Goal: Find specific page/section: Find specific page/section

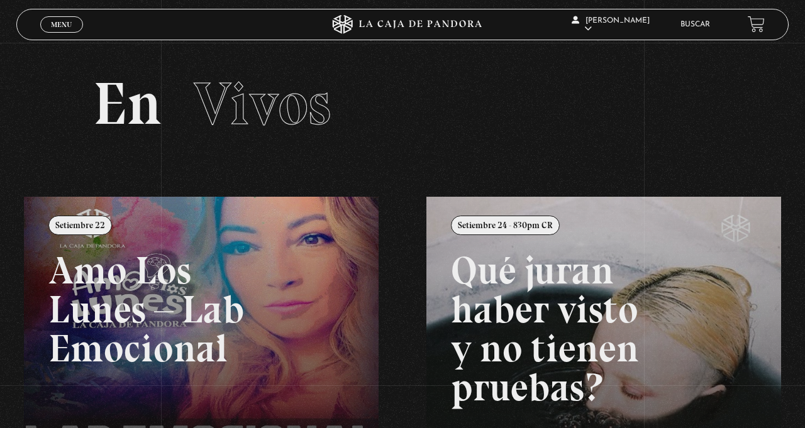
click at [60, 25] on span "Menu" at bounding box center [61, 25] width 21 height 8
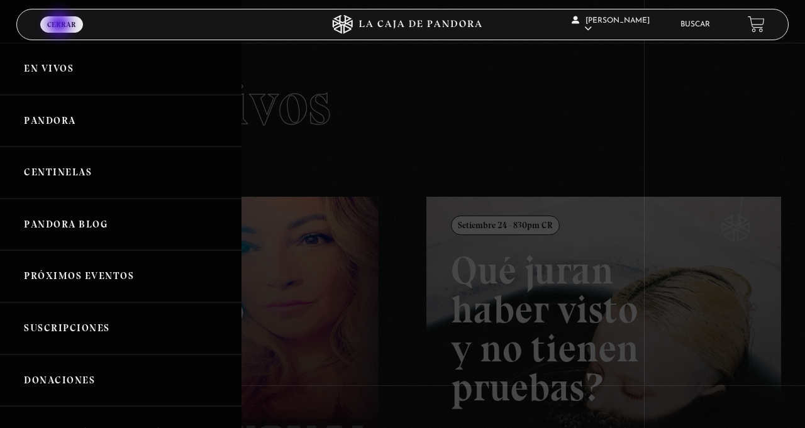
click at [694, 24] on link "Buscar" at bounding box center [696, 25] width 30 height 8
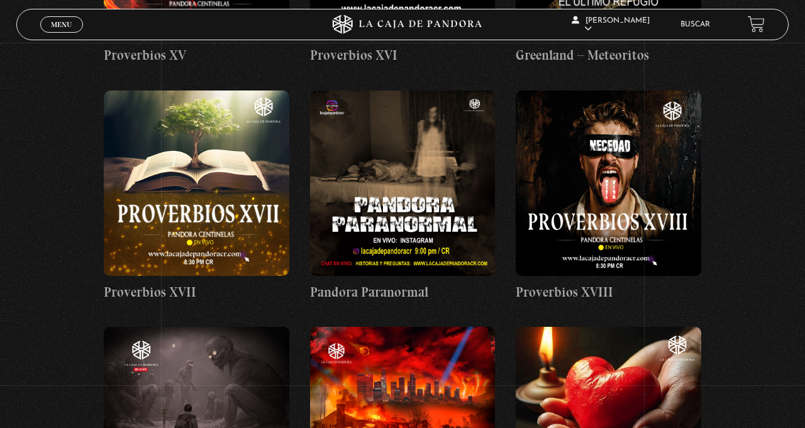
scroll to position [3978, 0]
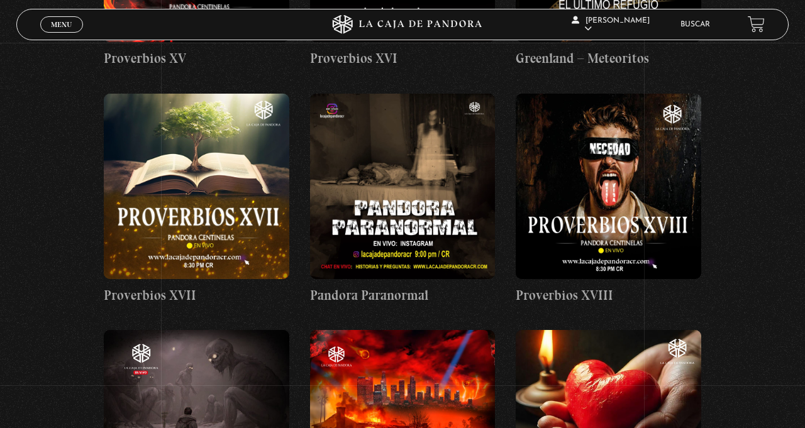
click at [259, 271] on figure at bounding box center [197, 187] width 186 height 186
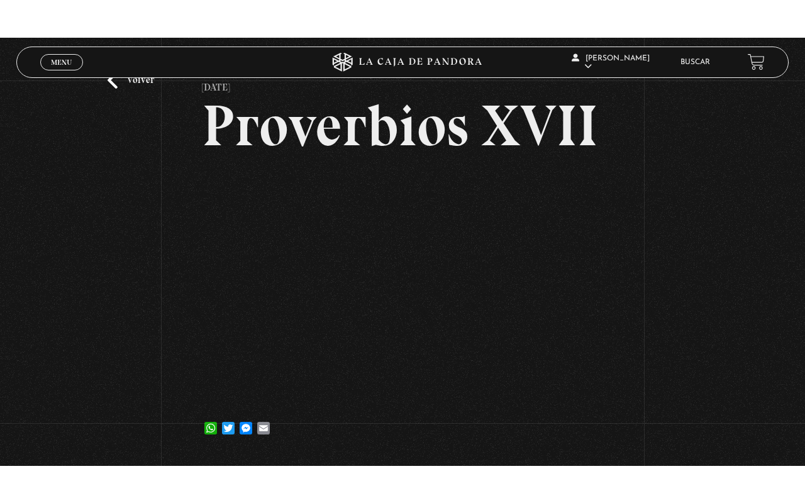
scroll to position [61, 0]
